Goal: Task Accomplishment & Management: Manage account settings

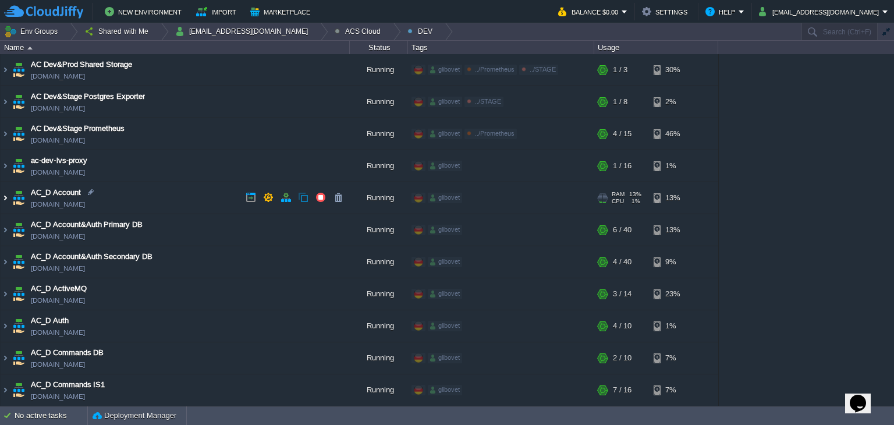
click at [9, 192] on img at bounding box center [5, 197] width 9 height 31
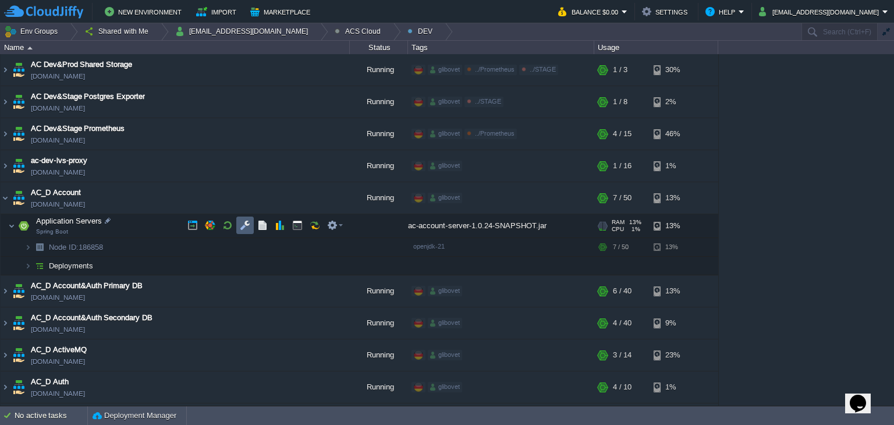
click at [245, 229] on button "button" at bounding box center [245, 225] width 10 height 10
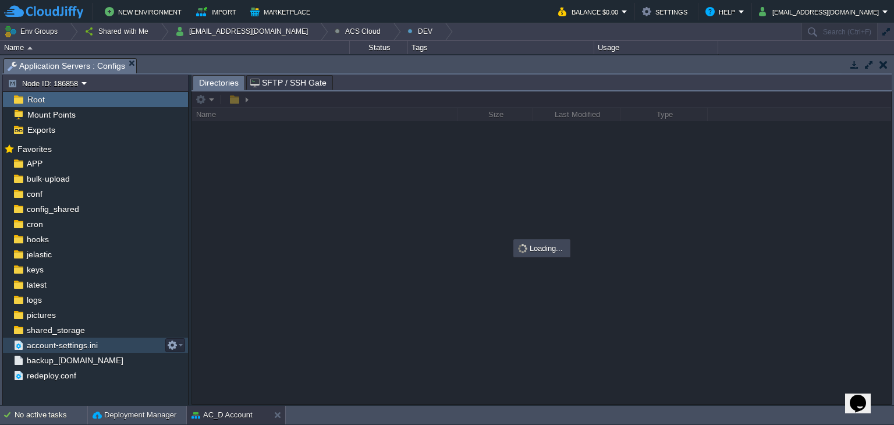
click at [65, 341] on span "account-settings.ini" at bounding box center [61, 345] width 75 height 10
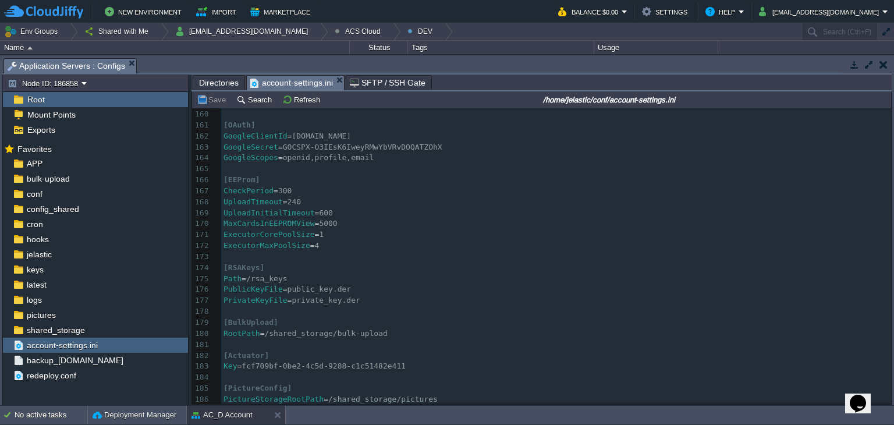
click at [397, 238] on pre "ExecutorCorePoolSize = 1" at bounding box center [556, 234] width 670 height 11
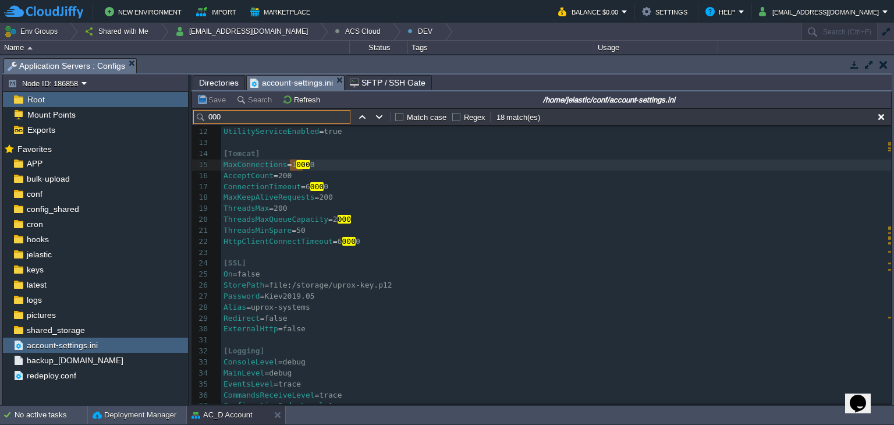
type input "000"
click at [384, 118] on button "button" at bounding box center [379, 117] width 10 height 10
type textarea "000"
click at [375, 115] on button "button" at bounding box center [379, 117] width 10 height 10
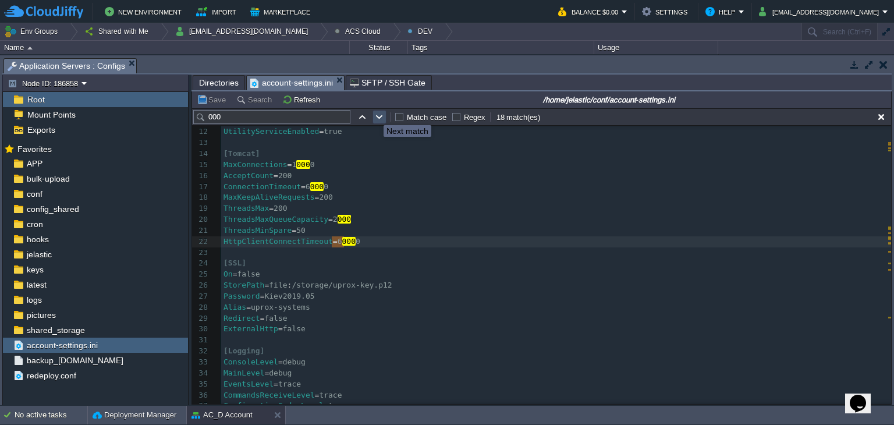
click at [375, 115] on button "button" at bounding box center [379, 117] width 10 height 10
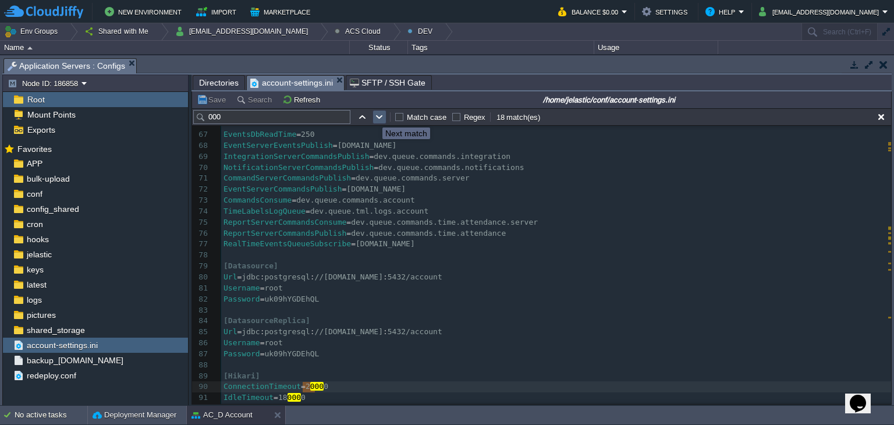
click at [378, 118] on button "button" at bounding box center [379, 117] width 10 height 10
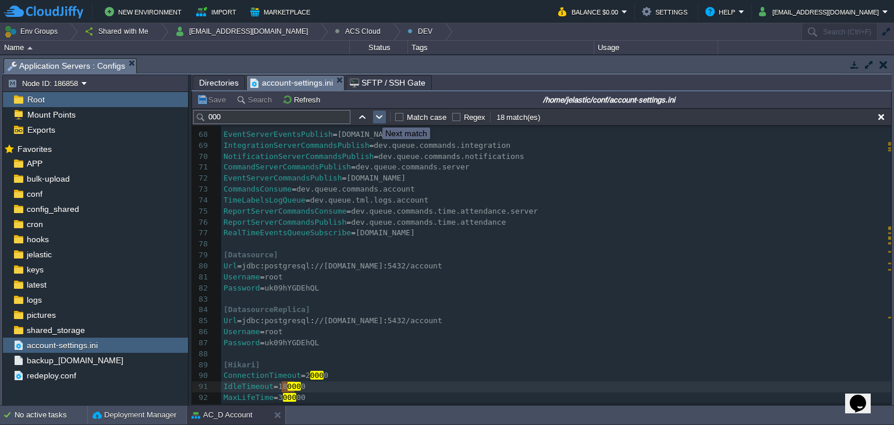
click at [378, 118] on button "button" at bounding box center [379, 117] width 10 height 10
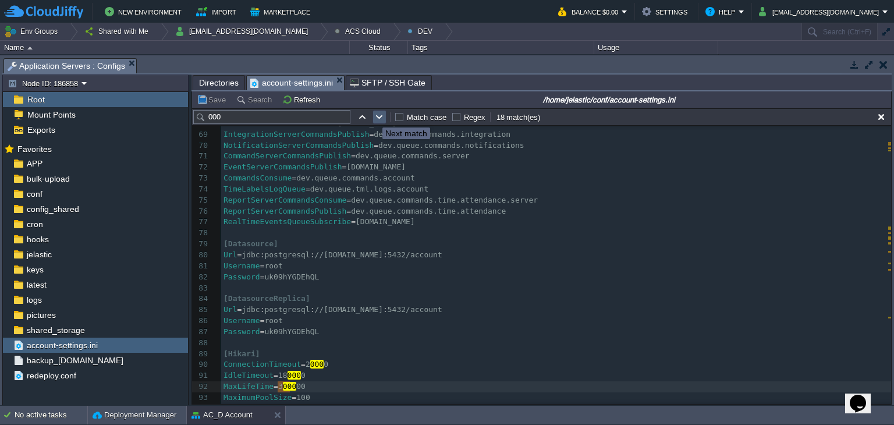
click at [378, 118] on button "button" at bounding box center [379, 117] width 10 height 10
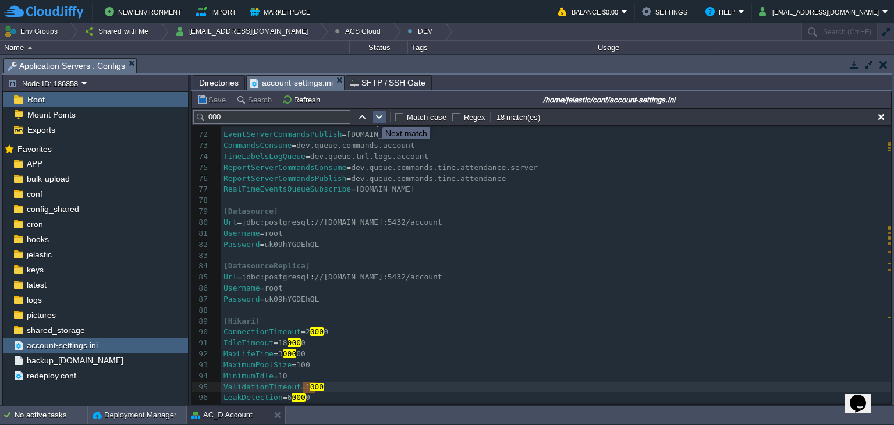
click at [378, 118] on button "button" at bounding box center [379, 117] width 10 height 10
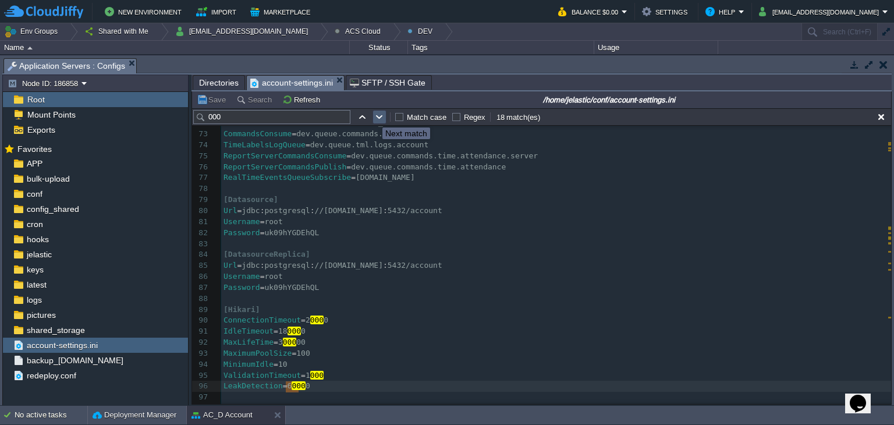
click at [378, 118] on button "button" at bounding box center [379, 117] width 10 height 10
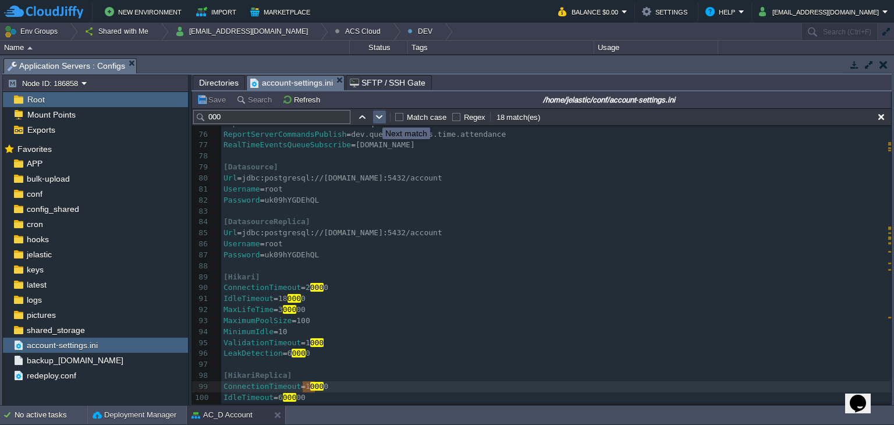
click at [378, 118] on button "button" at bounding box center [379, 117] width 10 height 10
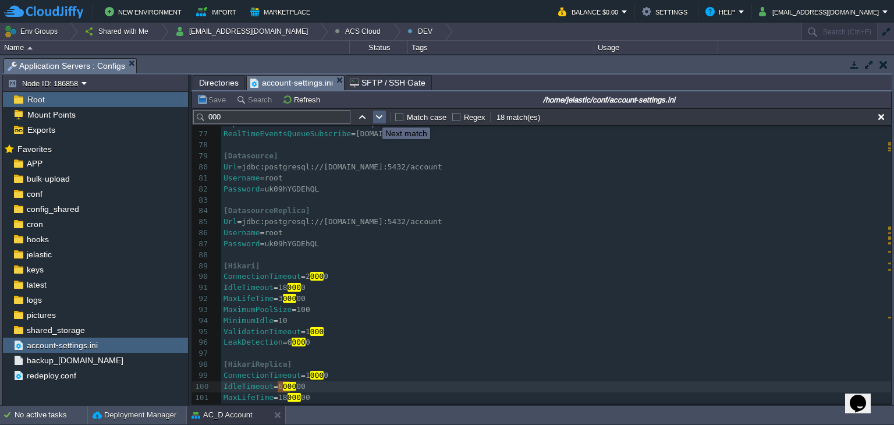
click at [378, 118] on button "button" at bounding box center [379, 117] width 10 height 10
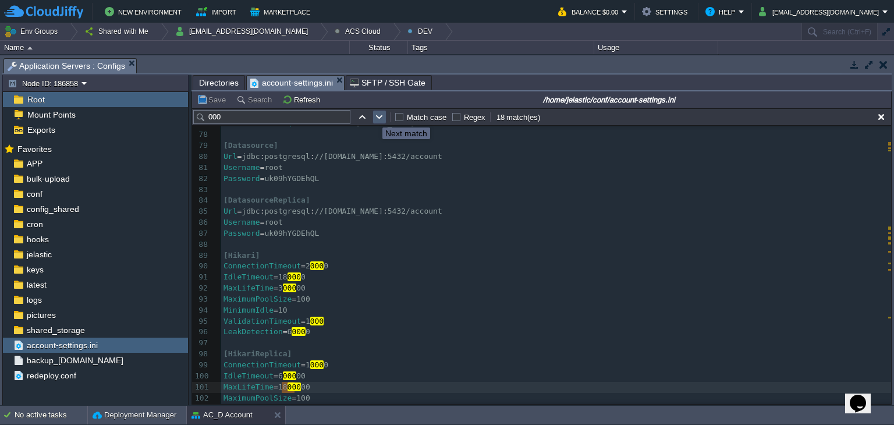
click at [378, 118] on button "button" at bounding box center [379, 117] width 10 height 10
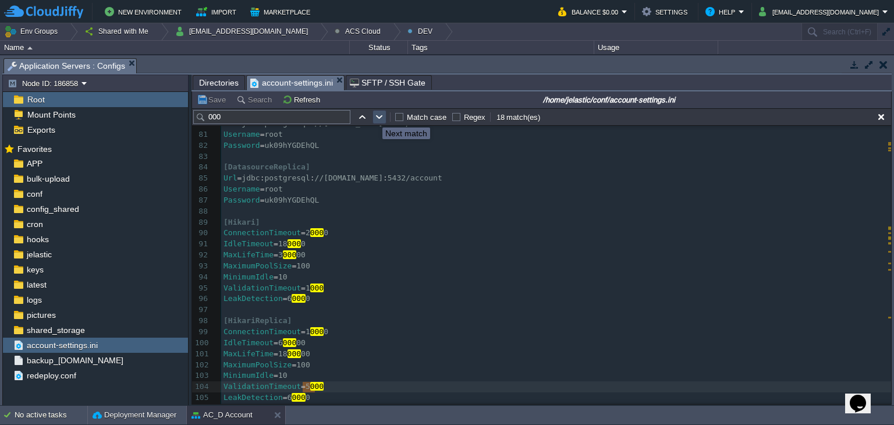
click at [378, 118] on button "button" at bounding box center [379, 117] width 10 height 10
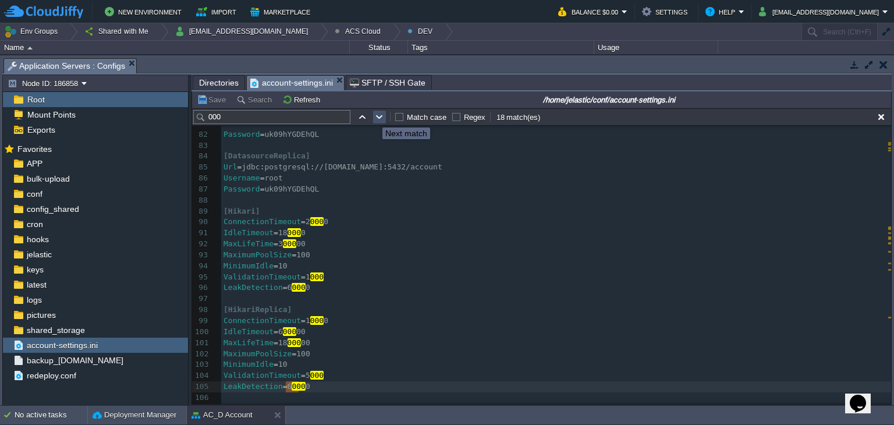
click at [379, 120] on button "button" at bounding box center [379, 117] width 10 height 10
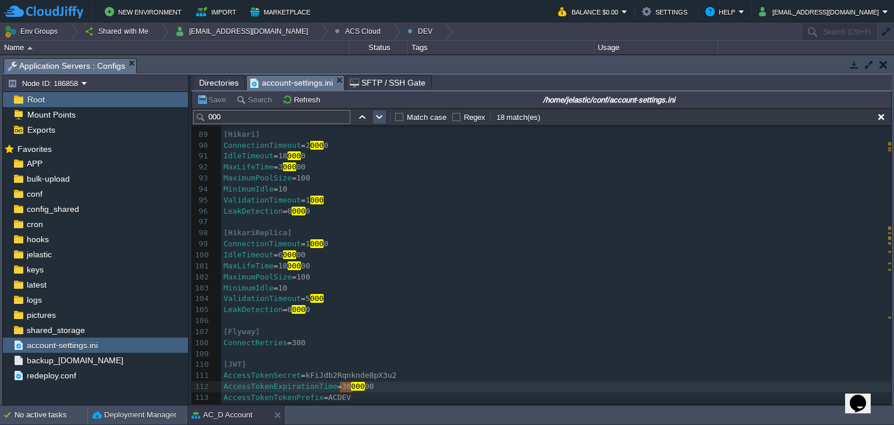
click at [379, 120] on button "button" at bounding box center [379, 117] width 10 height 10
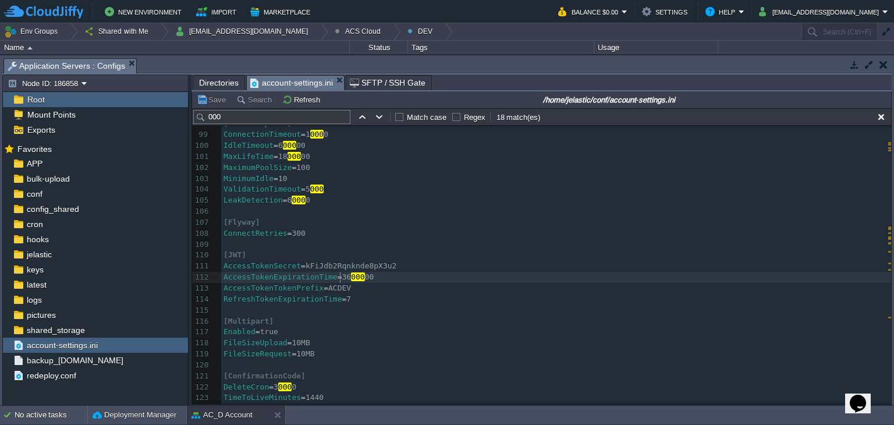
click at [342, 278] on div "x 76 ReportServerCommandsPublish = dev.queue.commands.time.attendance 77 RealTi…" at bounding box center [556, 195] width 670 height 636
type textarea "36"
type textarea "1"
click at [211, 99] on button "Save" at bounding box center [213, 99] width 33 height 10
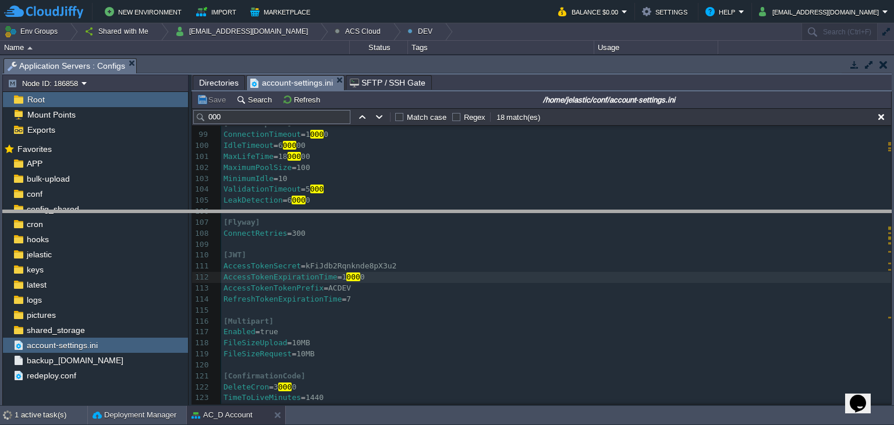
drag, startPoint x: 425, startPoint y: 62, endPoint x: 419, endPoint y: 255, distance: 193.9
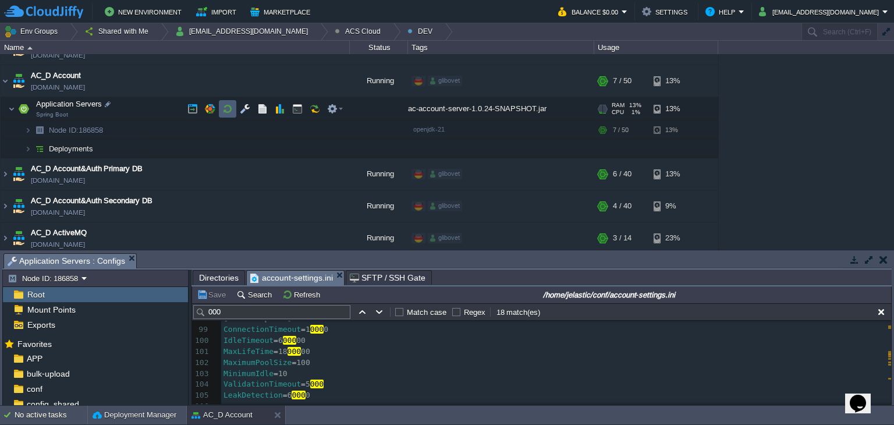
click at [219, 113] on td at bounding box center [227, 108] width 17 height 17
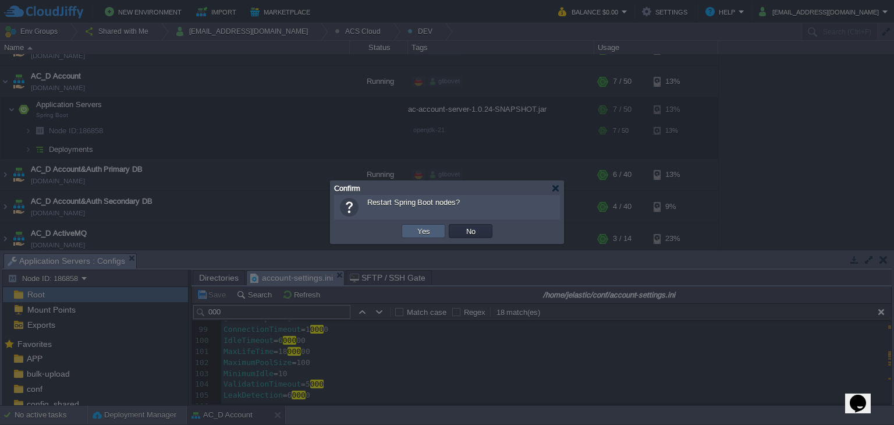
click at [422, 223] on td "Yes" at bounding box center [423, 230] width 47 height 17
click at [422, 230] on button "Yes" at bounding box center [424, 231] width 20 height 10
